Goal: Information Seeking & Learning: Learn about a topic

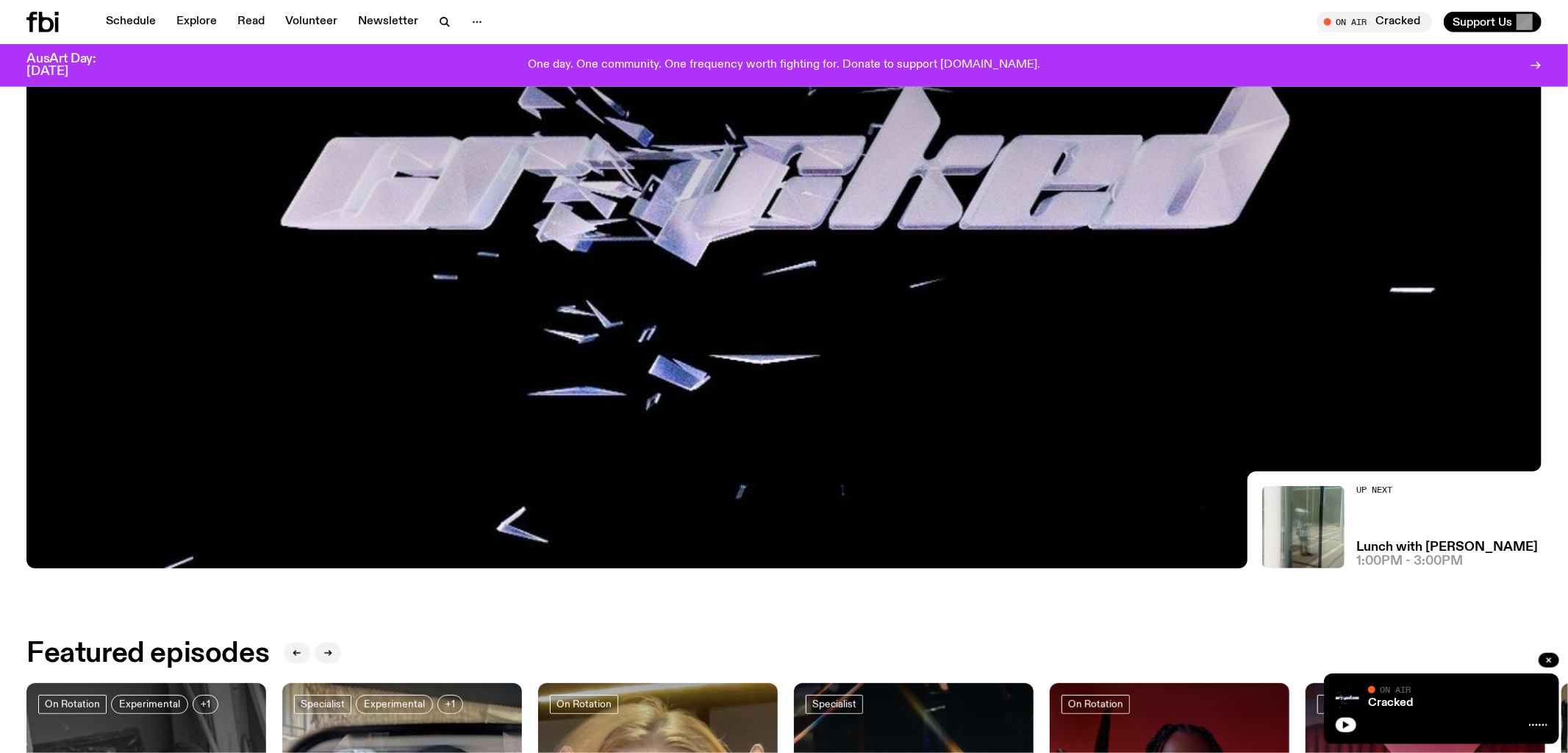
scroll to position [194, 0]
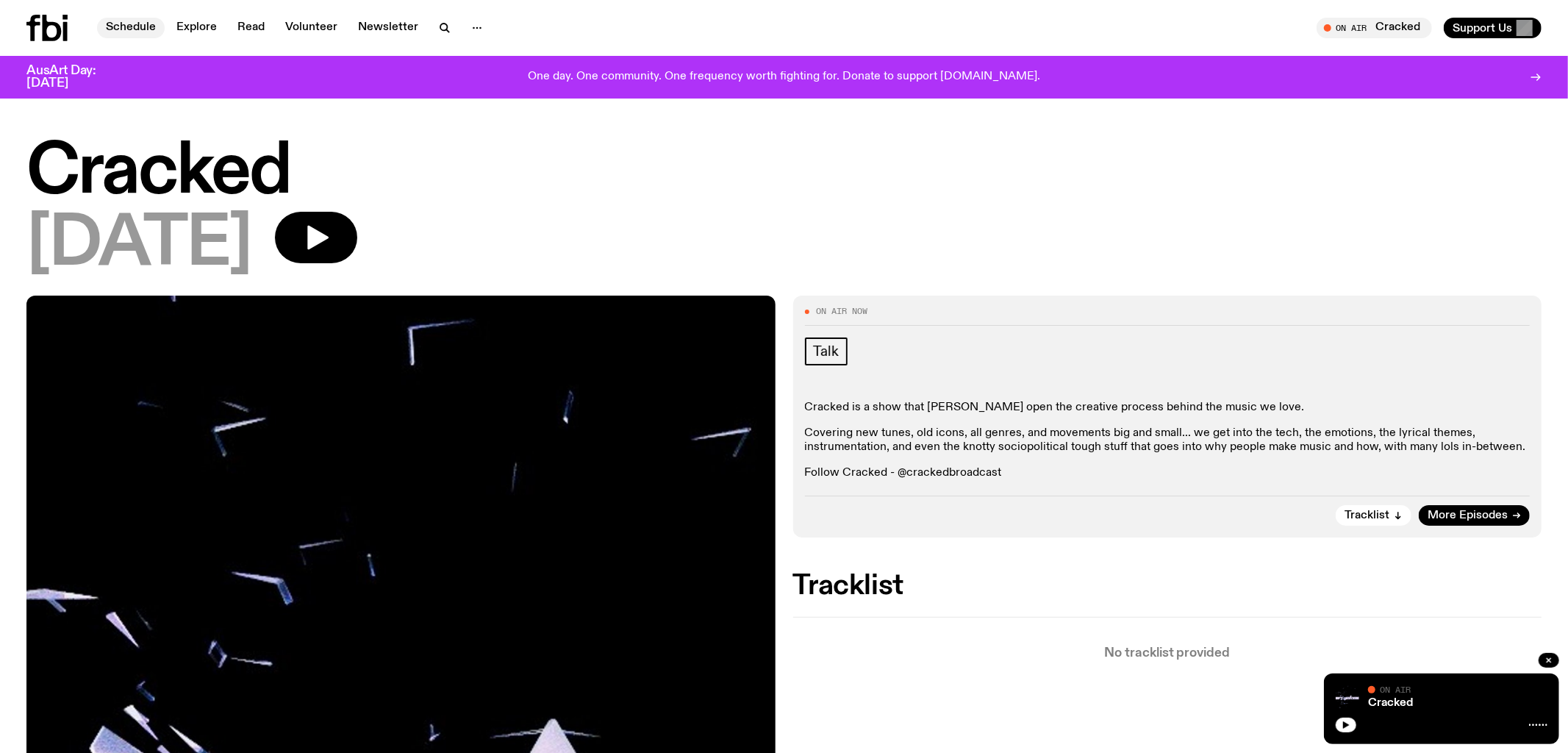
click at [151, 33] on link "Schedule" at bounding box center [131, 28] width 67 height 21
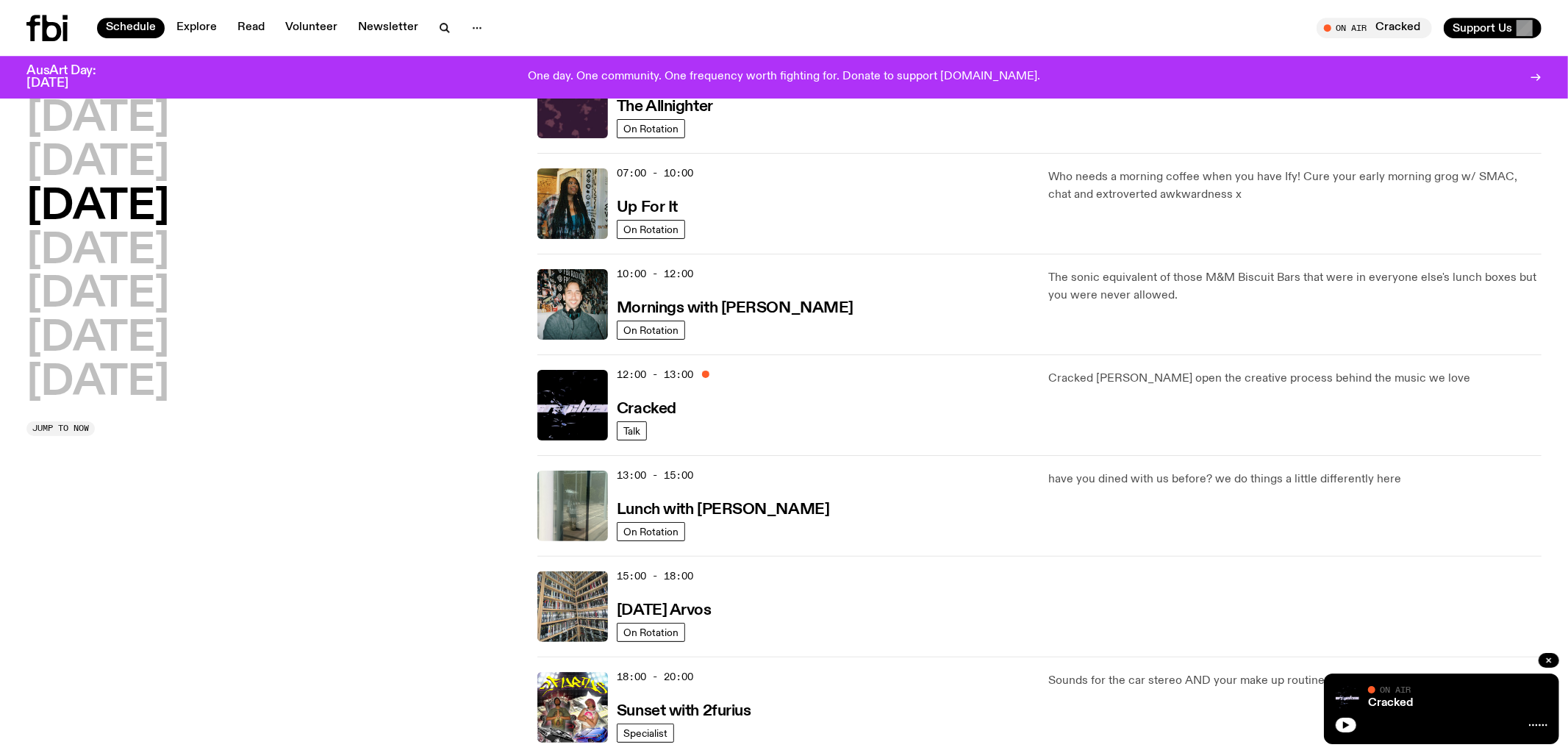
scroll to position [198, 0]
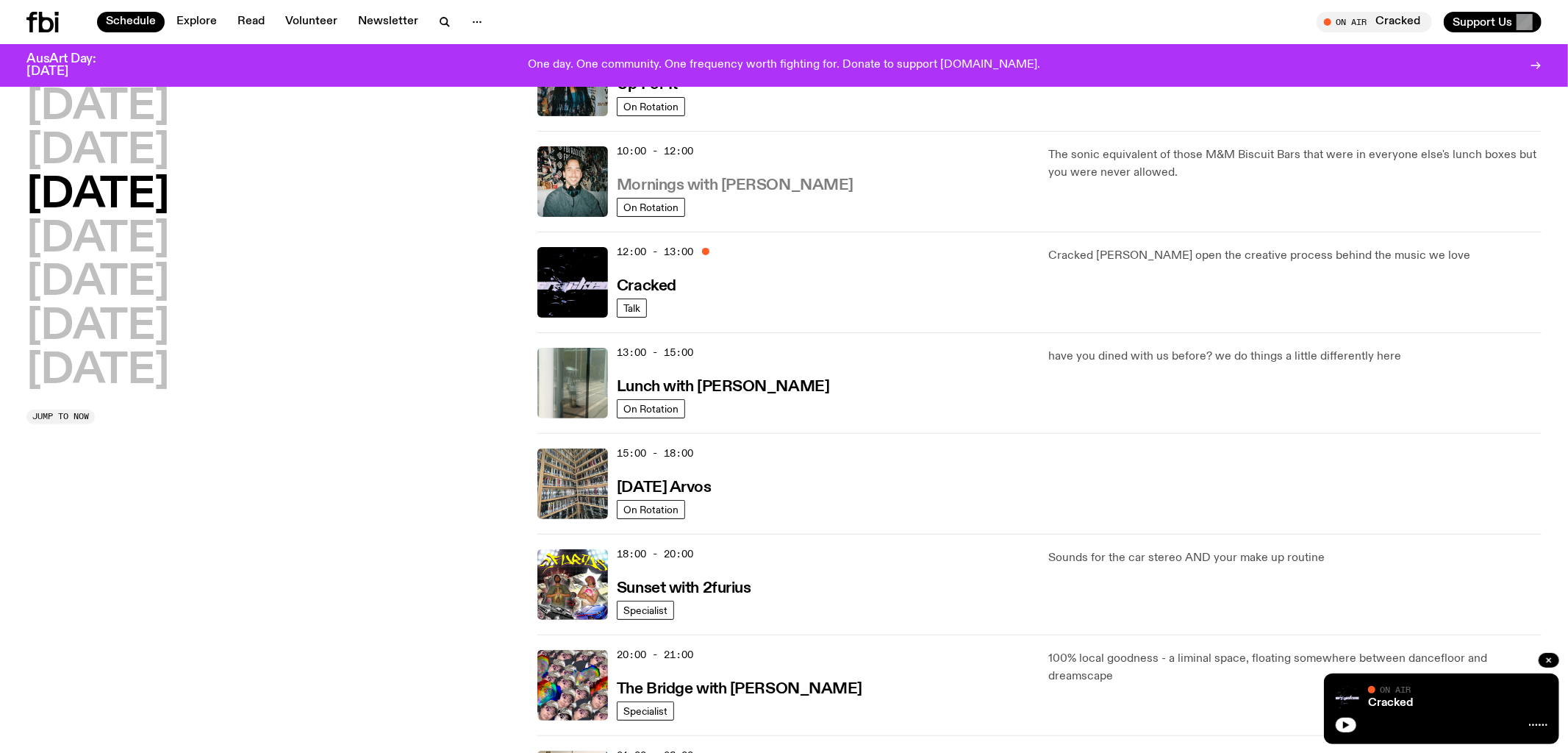
click at [743, 182] on h3 "Mornings with [PERSON_NAME]" at bounding box center [735, 185] width 237 height 15
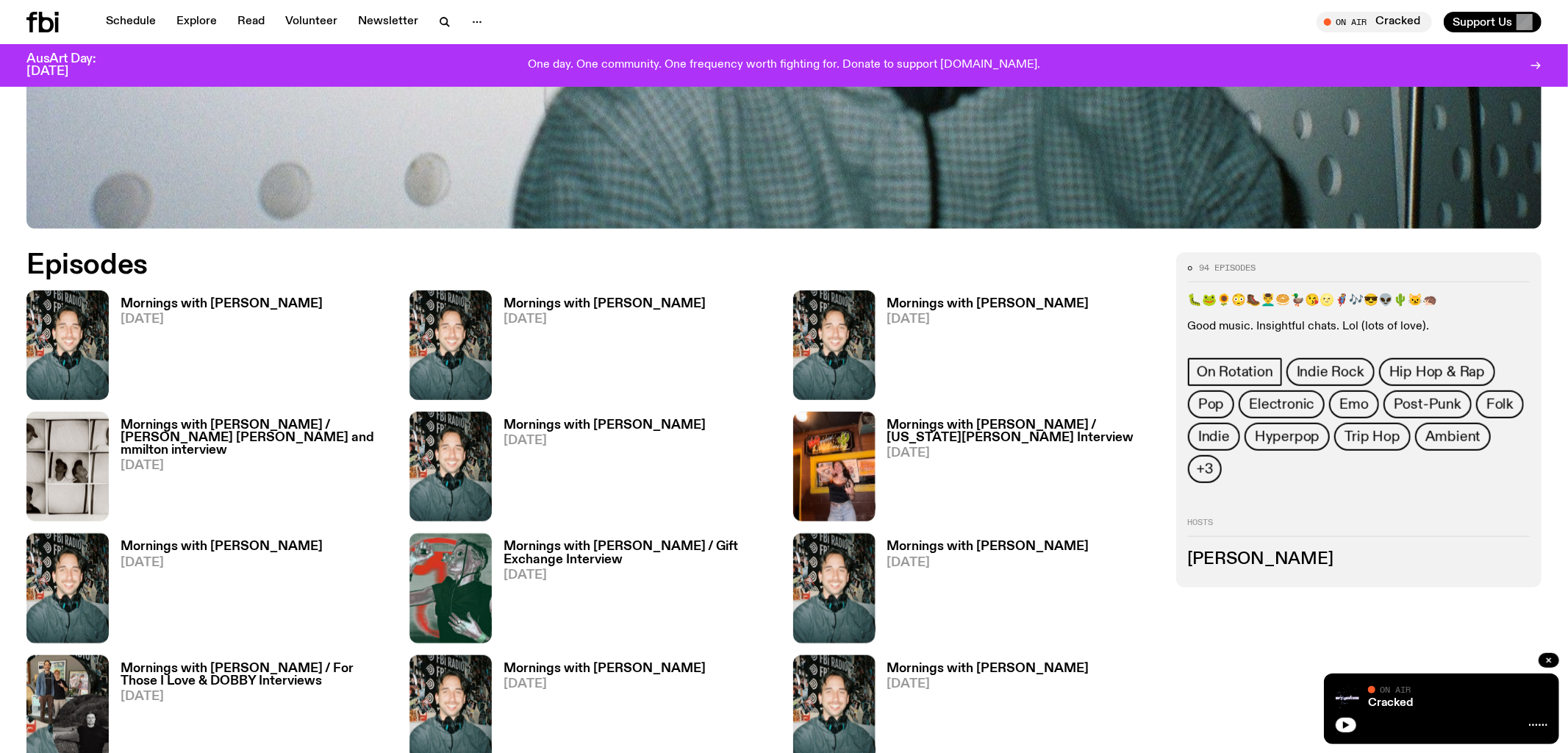
scroll to position [993, 0]
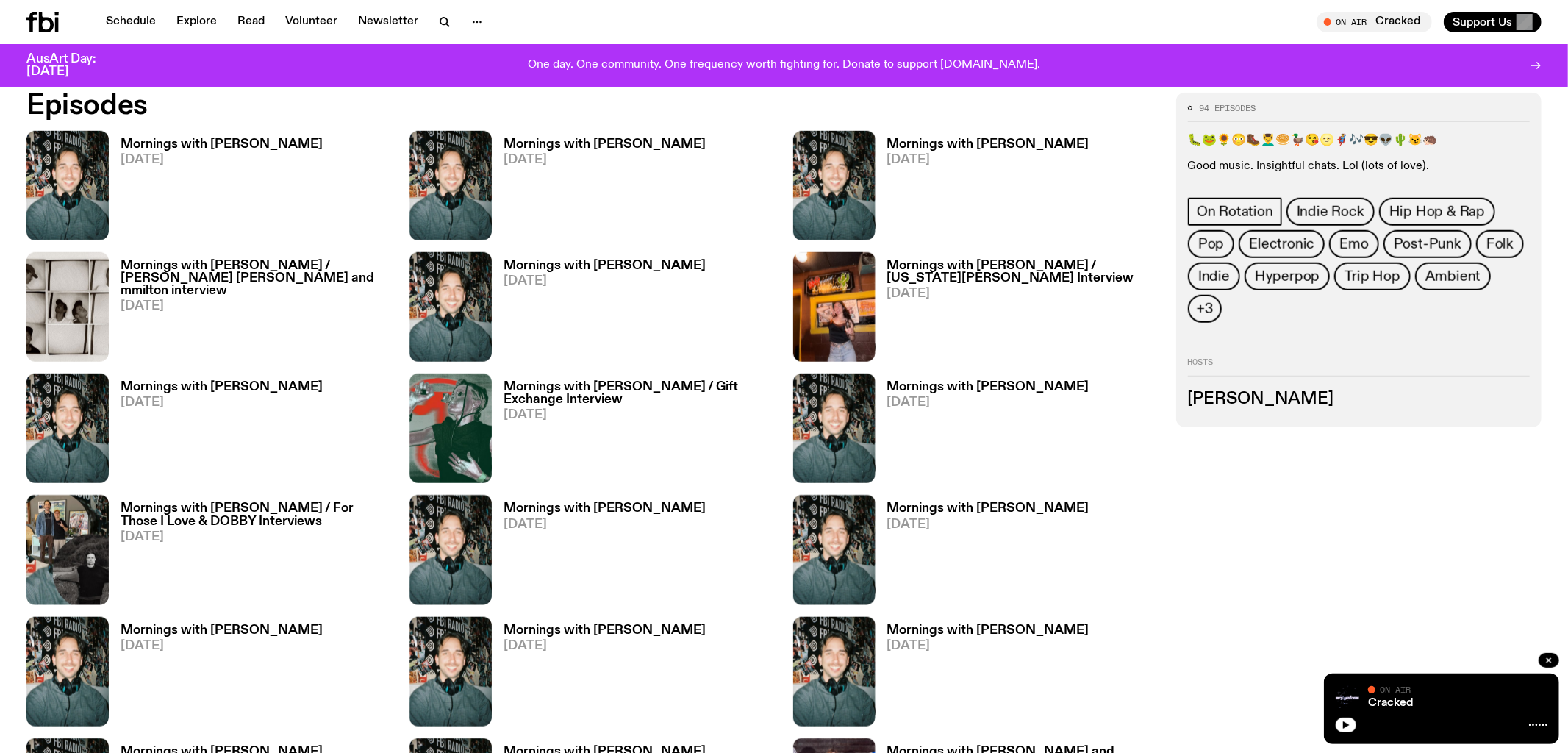
click at [198, 143] on h3 "Mornings with [PERSON_NAME]" at bounding box center [222, 145] width 202 height 13
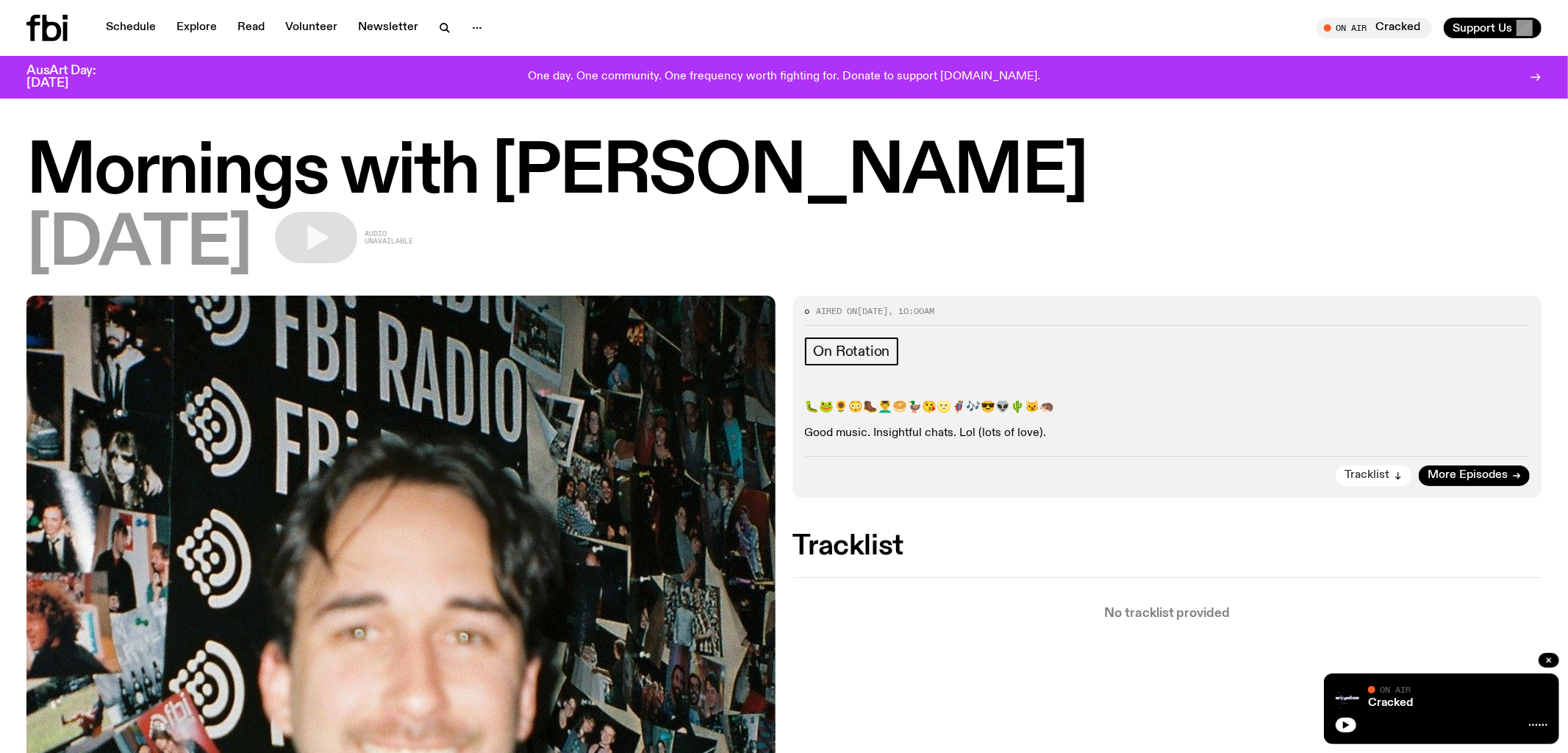
click at [1375, 478] on span "Tracklist" at bounding box center [1367, 476] width 45 height 11
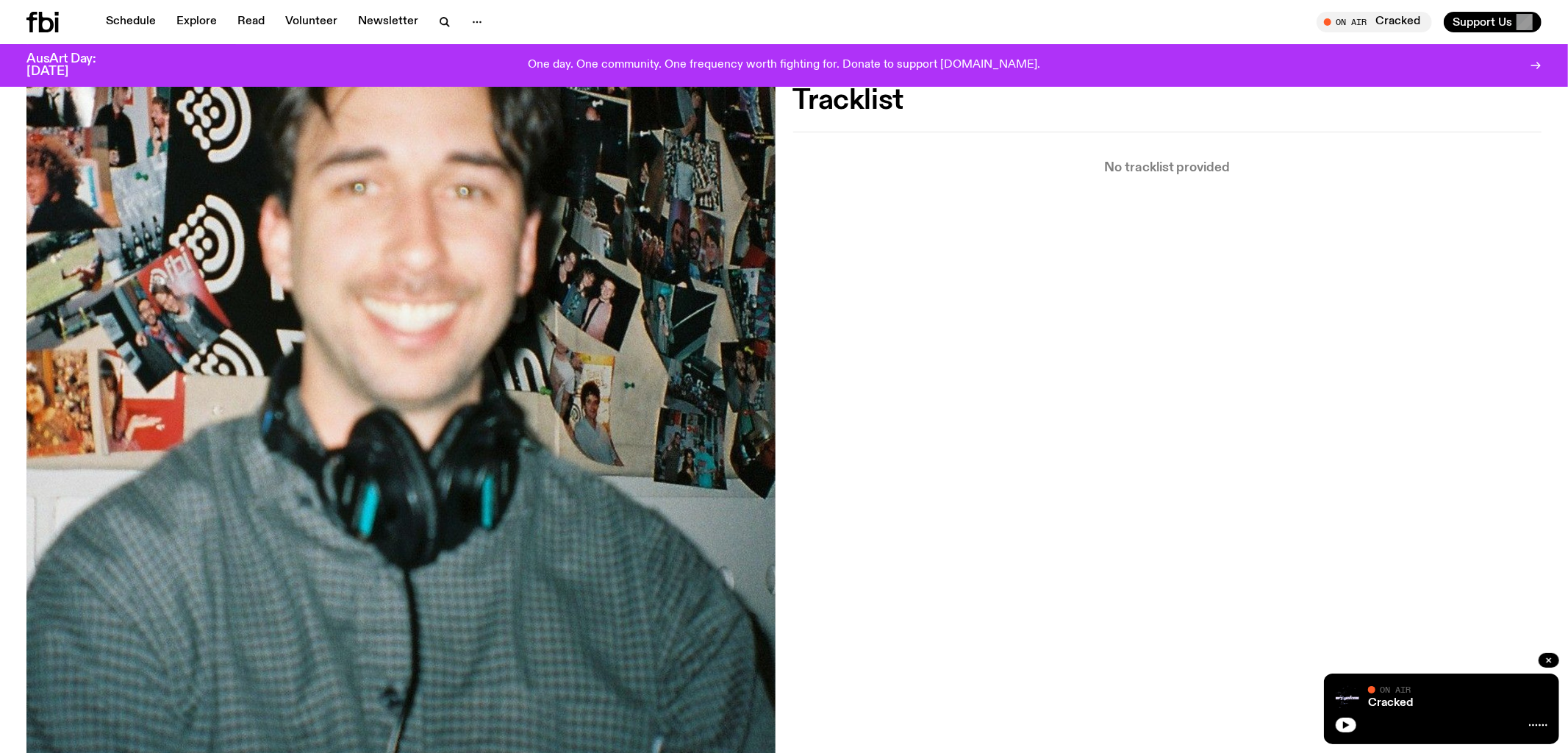
scroll to position [37, 0]
